Goal: Task Accomplishment & Management: Use online tool/utility

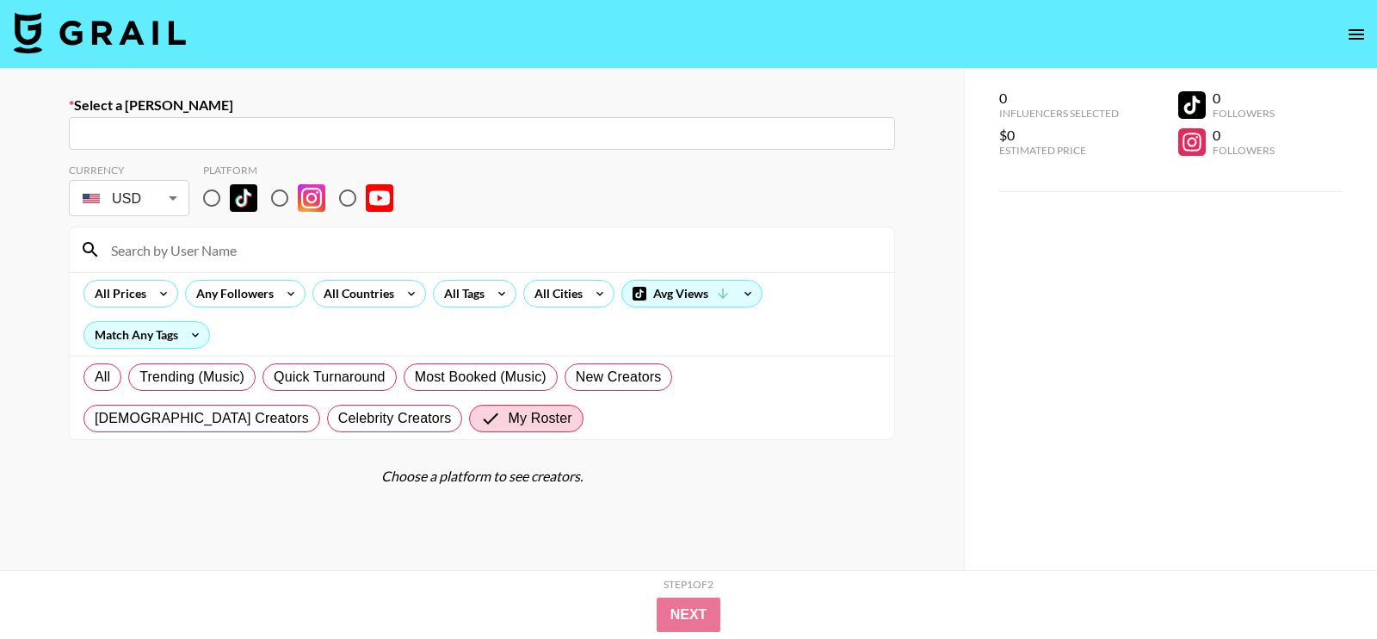
click at [1346, 32] on icon "open drawer" at bounding box center [1356, 34] width 21 height 21
click at [22, 44] on img at bounding box center [100, 32] width 172 height 41
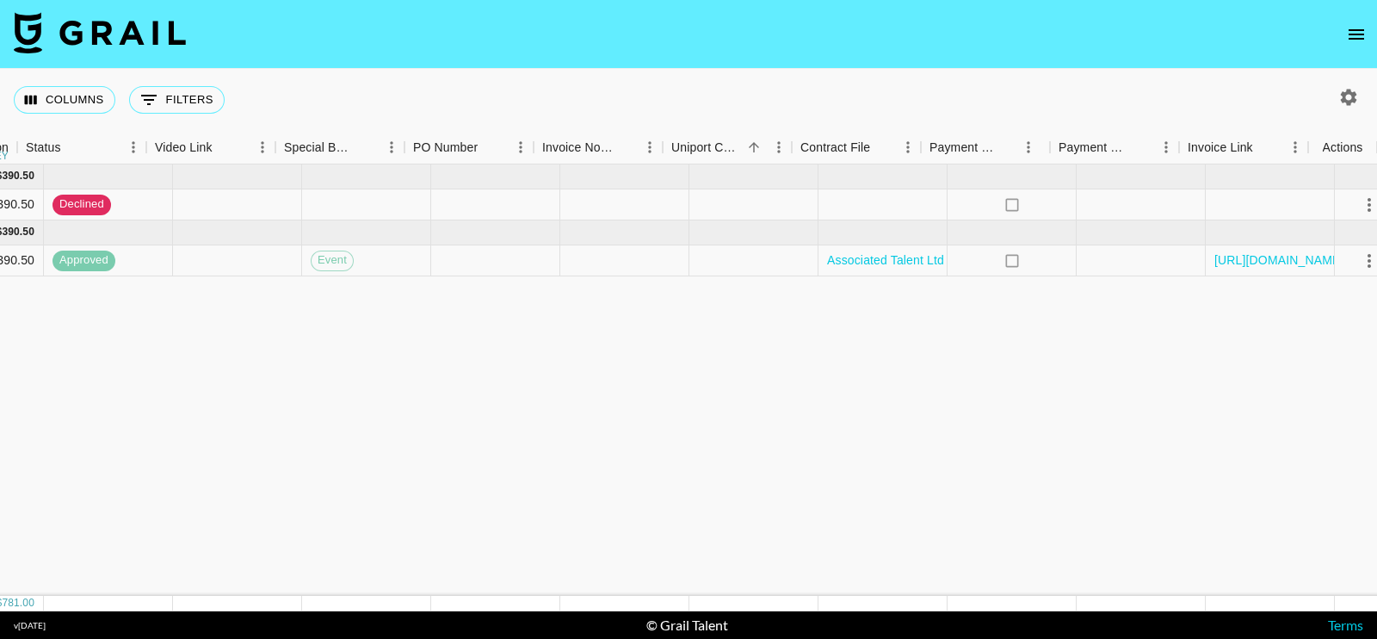
scroll to position [0, 1479]
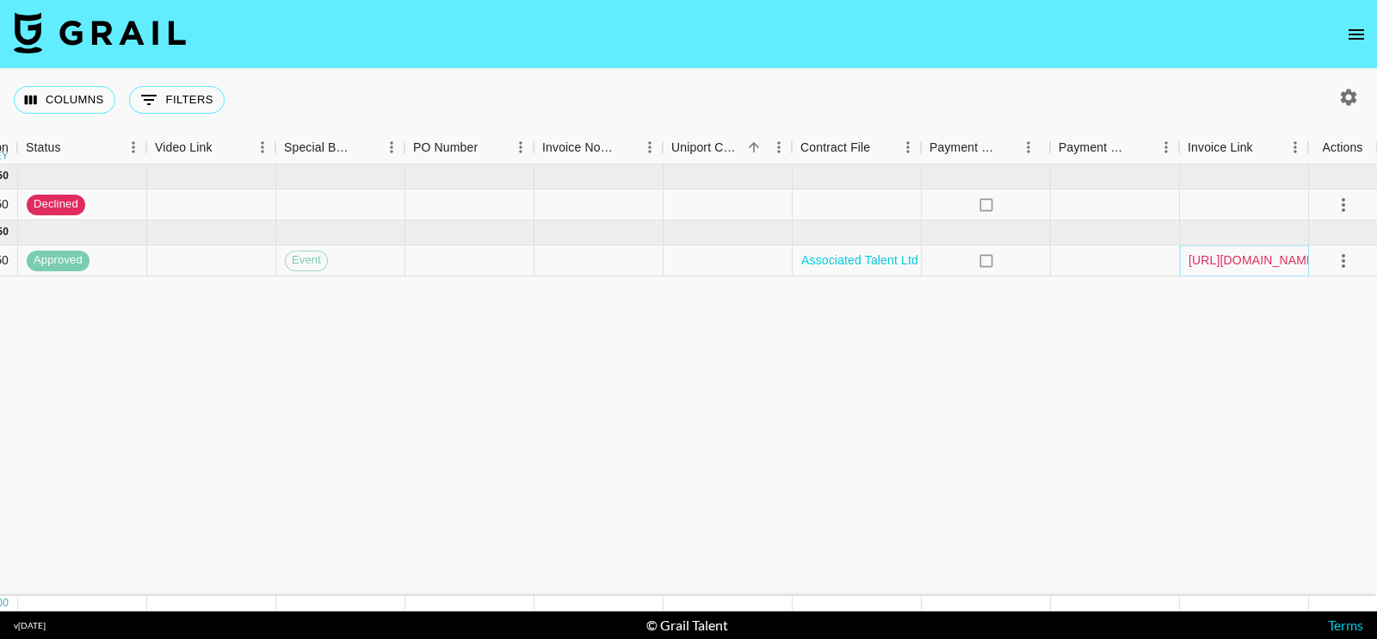
click at [1213, 257] on link "[URL][DOMAIN_NAME]" at bounding box center [1253, 259] width 130 height 17
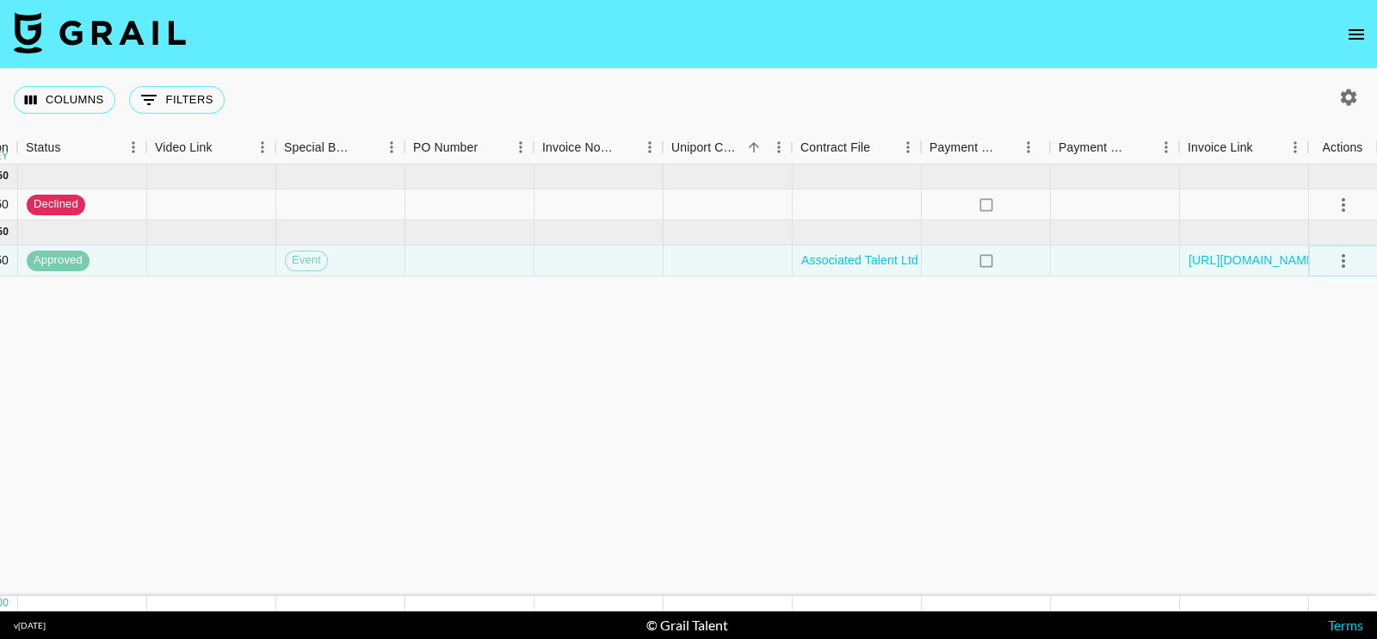
drag, startPoint x: 1218, startPoint y: 253, endPoint x: 1343, endPoint y: 263, distance: 126.1
click at [1343, 263] on icon "select merge strategy" at bounding box center [1343, 260] width 21 height 21
drag, startPoint x: 1219, startPoint y: 250, endPoint x: 1252, endPoint y: 321, distance: 78.9
click at [1349, 95] on icon "button" at bounding box center [1348, 97] width 21 height 21
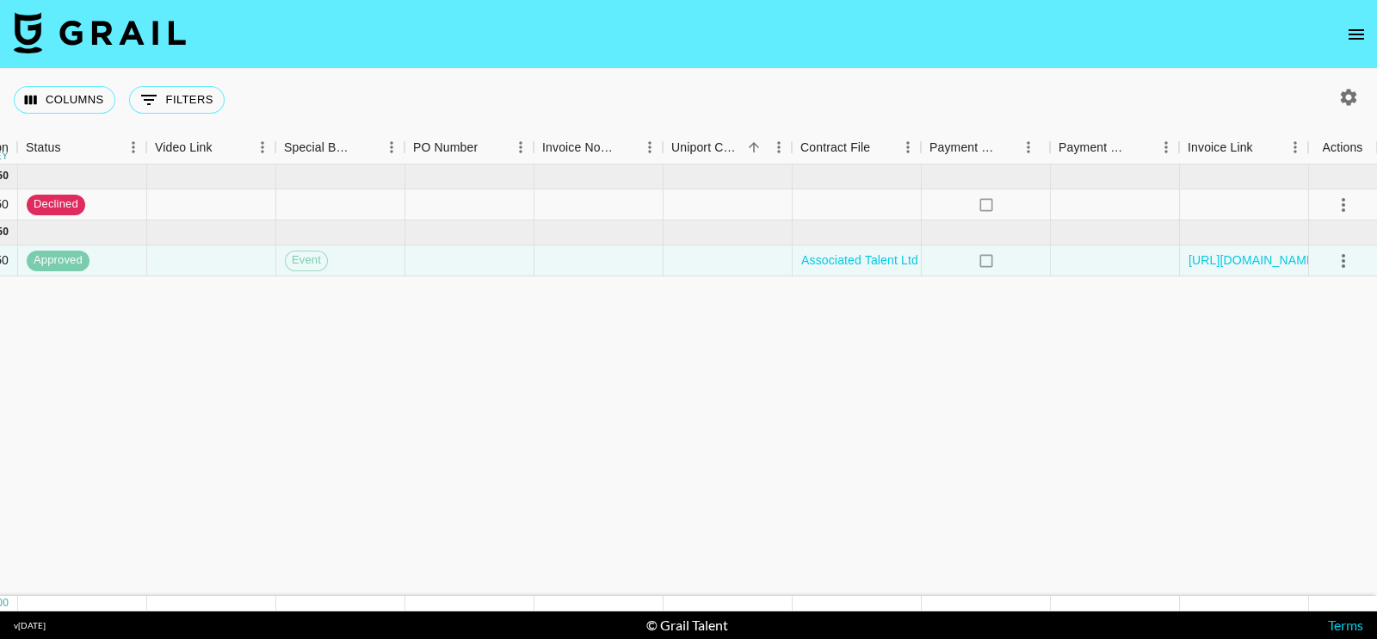
select select "[DATE]"
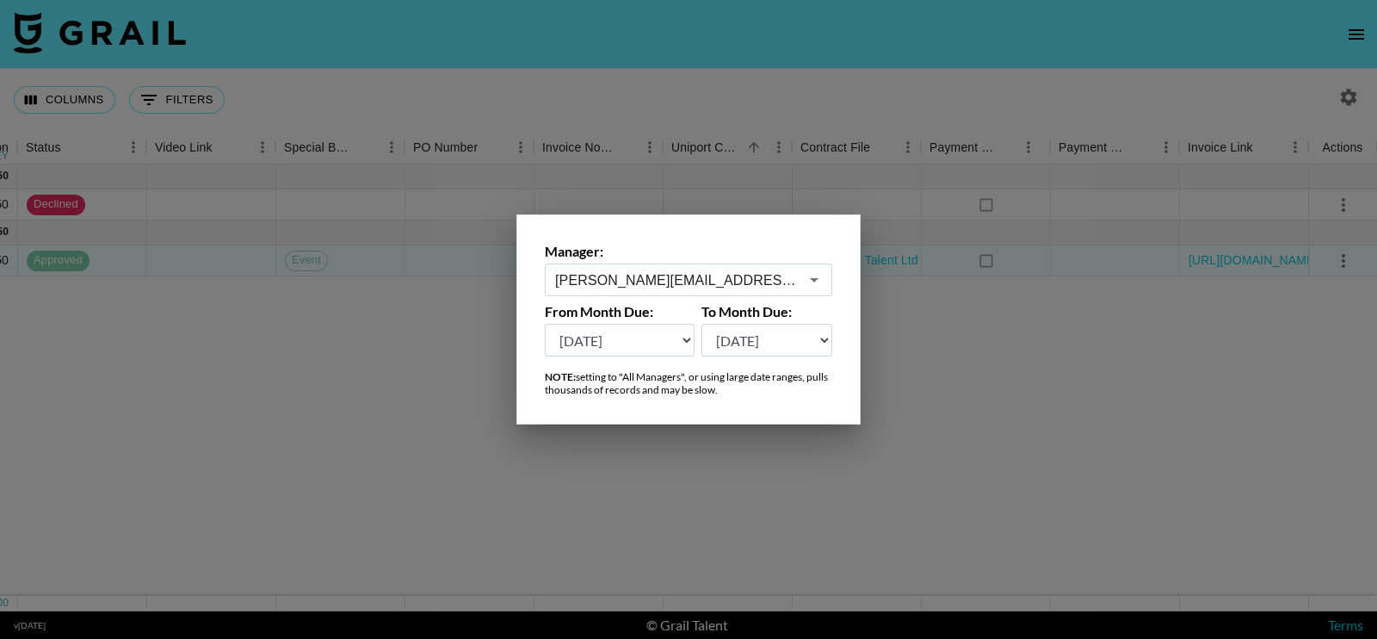
click at [10, 397] on div at bounding box center [688, 319] width 1377 height 639
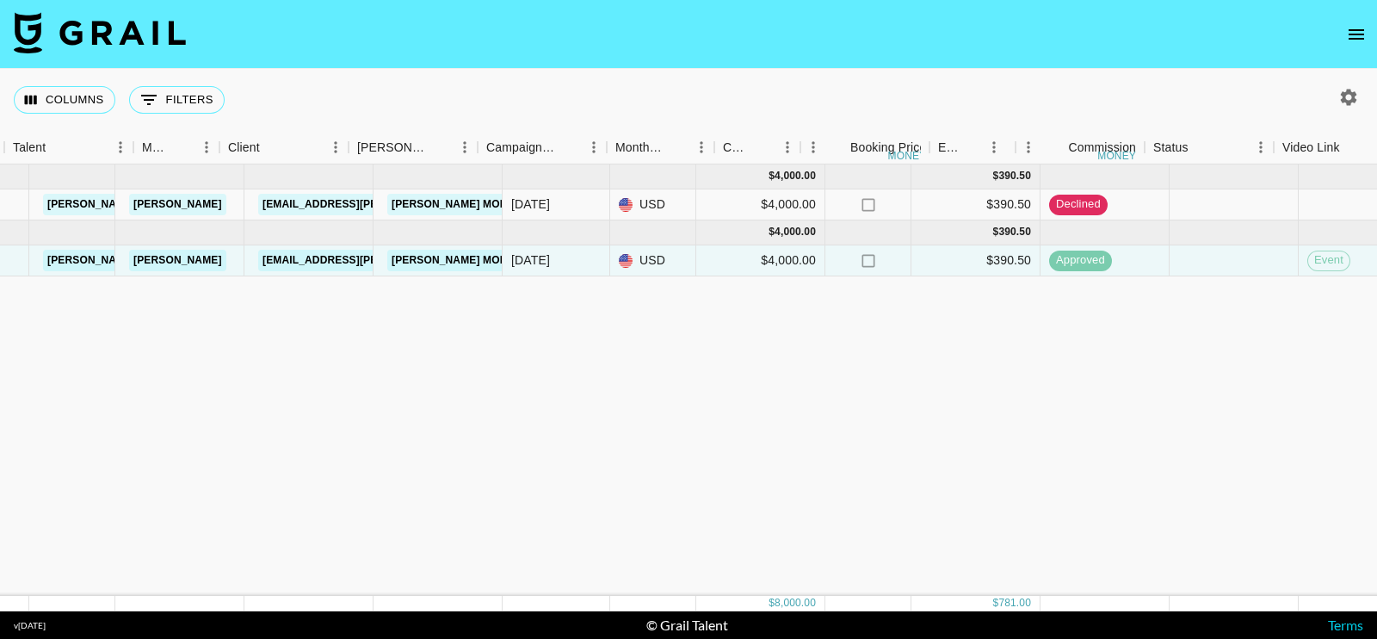
scroll to position [0, 0]
